Goal: Check status: Check status

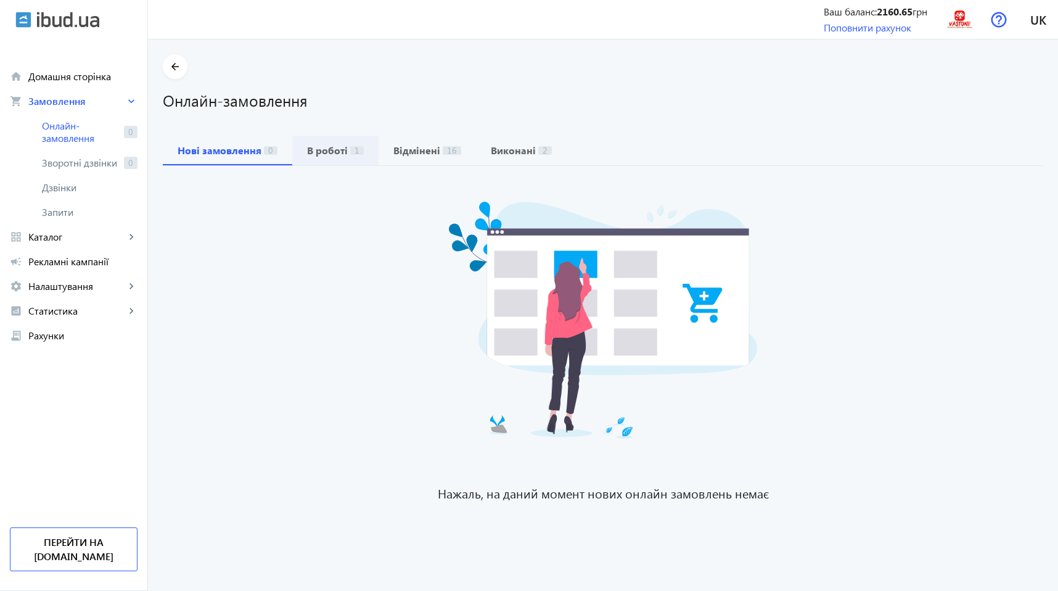
click at [307, 137] on span "В роботі 1" at bounding box center [335, 151] width 57 height 30
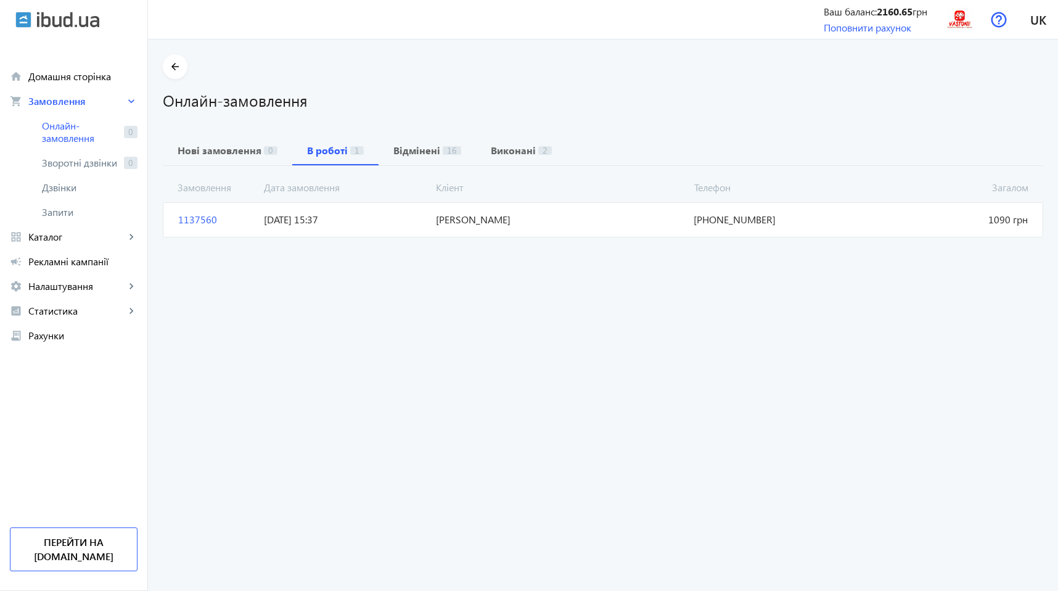
click at [370, 214] on span "[DATE] 15:37" at bounding box center [345, 220] width 172 height 14
